Goal: Navigation & Orientation: Understand site structure

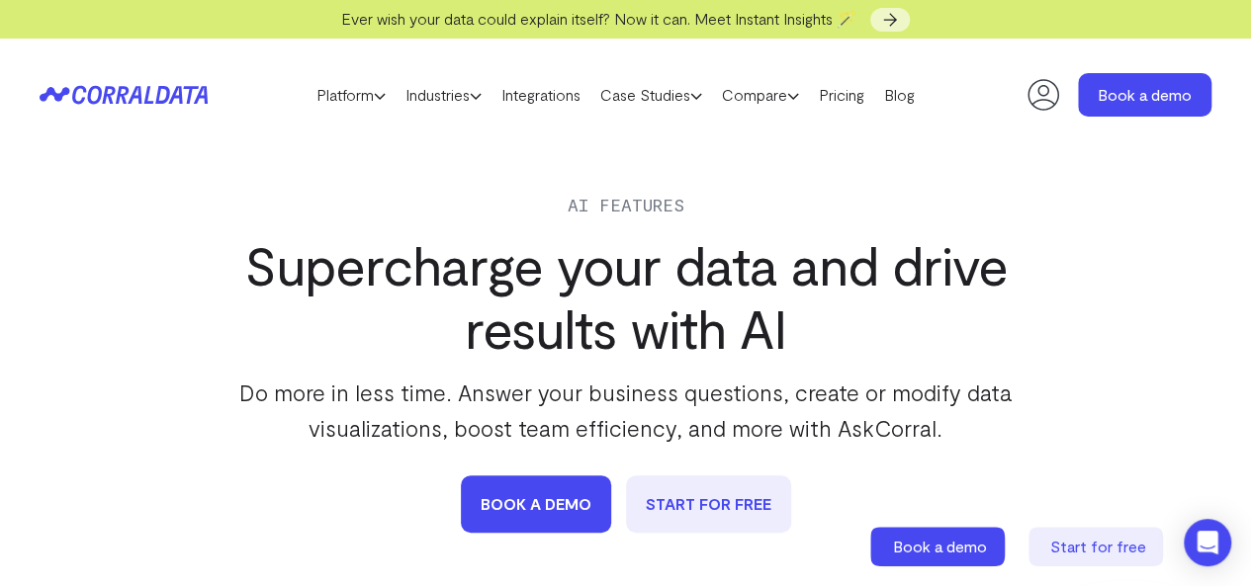
click at [156, 92] on icon at bounding box center [124, 95] width 168 height 20
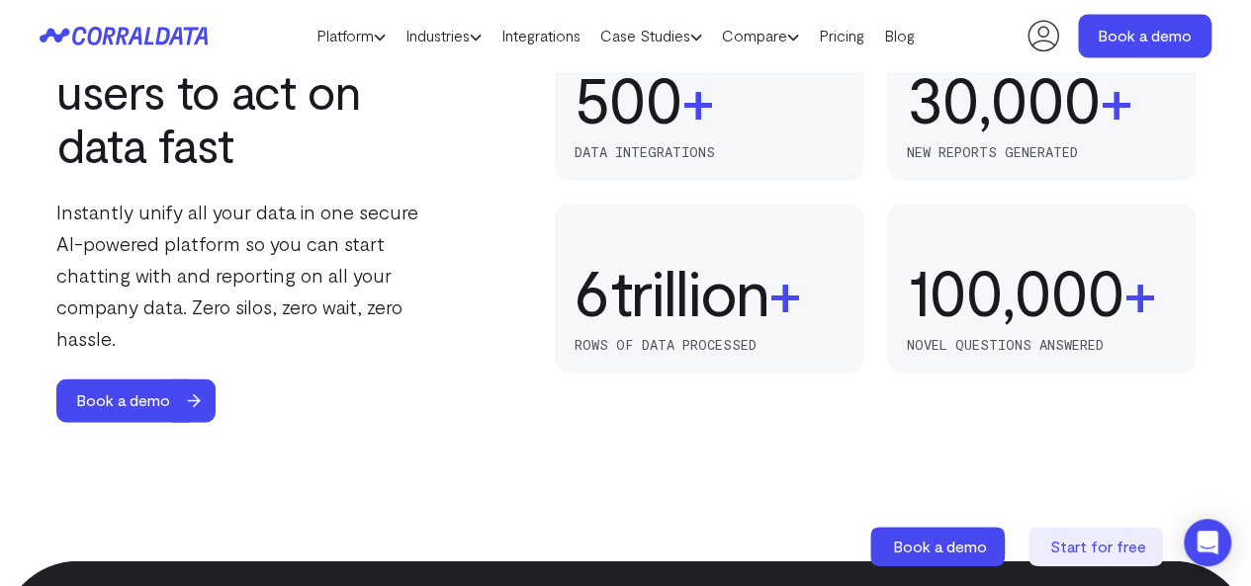
scroll to position [1357, 0]
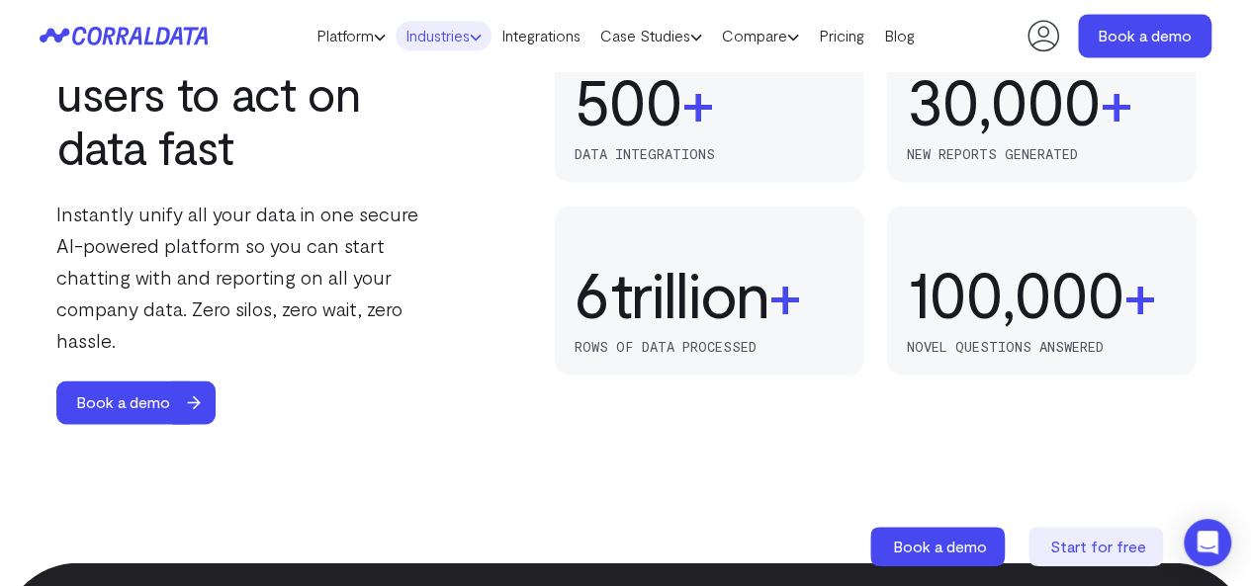
click at [427, 39] on link "Industries" at bounding box center [444, 36] width 96 height 30
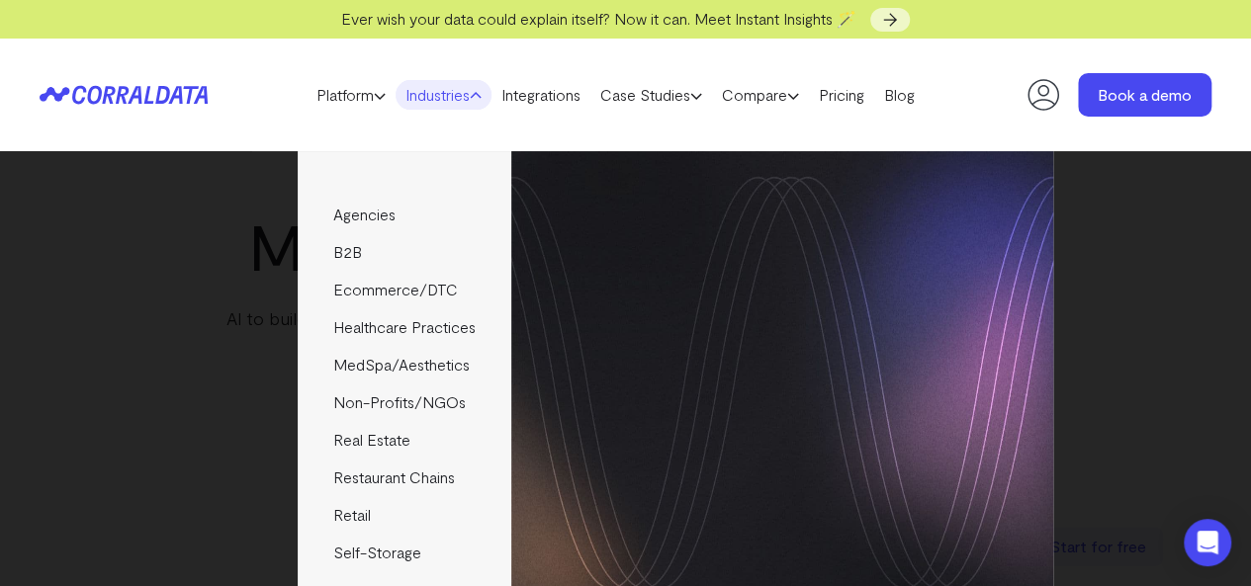
click at [199, 207] on div "Agencies Help your clients become data driven faster through seamless reporting…" at bounding box center [626, 383] width 854 height 465
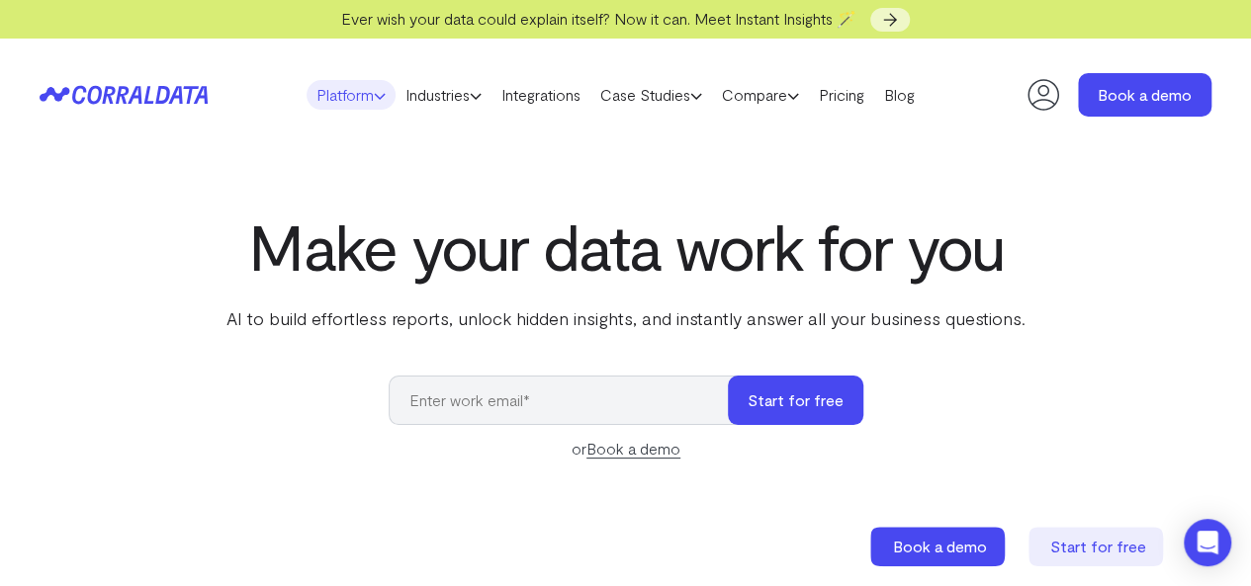
click at [320, 93] on link "Platform" at bounding box center [351, 95] width 89 height 30
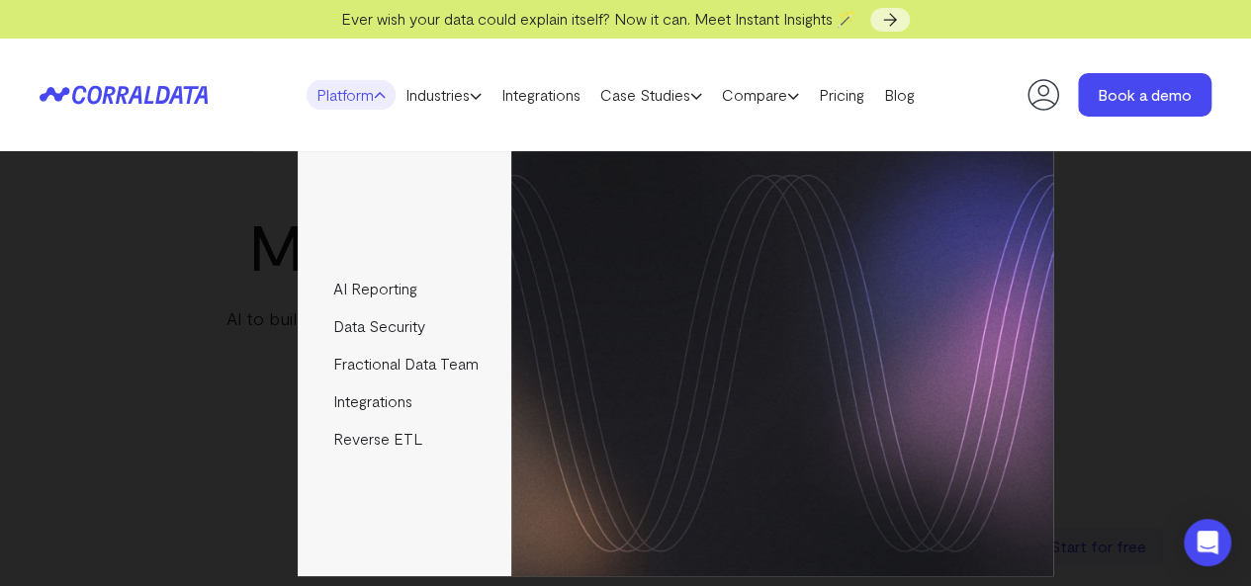
click at [199, 238] on div "AI Reporting Use AI to effortlessly answer any business questions from all your…" at bounding box center [626, 363] width 854 height 425
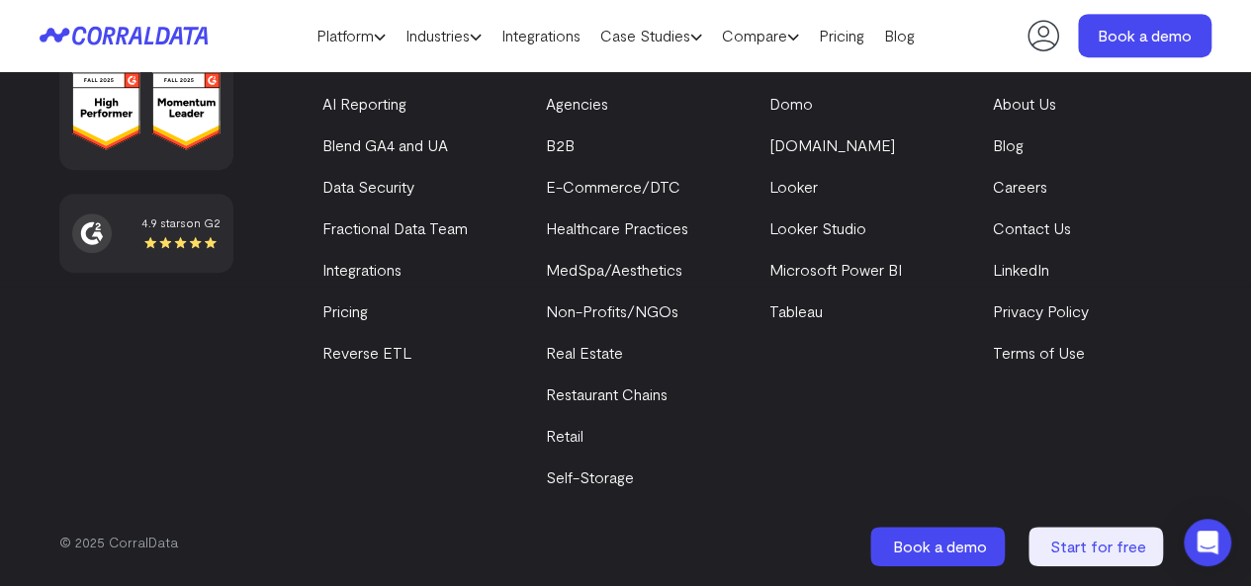
scroll to position [8093, 0]
